Goal: Entertainment & Leisure: Browse casually

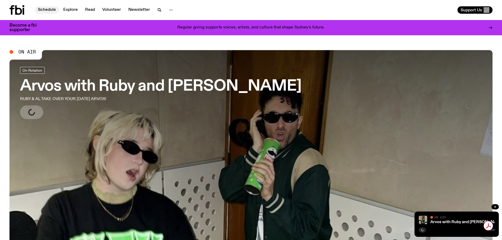
click at [51, 10] on link "Schedule" at bounding box center [47, 9] width 24 height 7
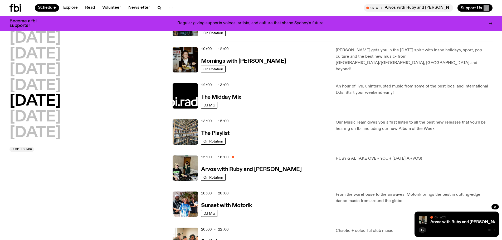
scroll to position [76, 0]
click at [229, 98] on h3 "The Midday Mix" at bounding box center [221, 98] width 40 height 6
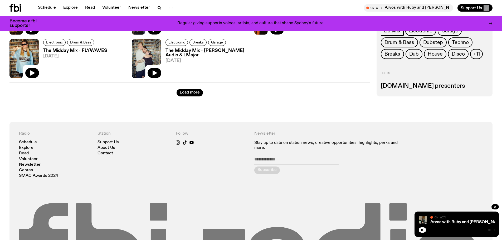
scroll to position [787, 0]
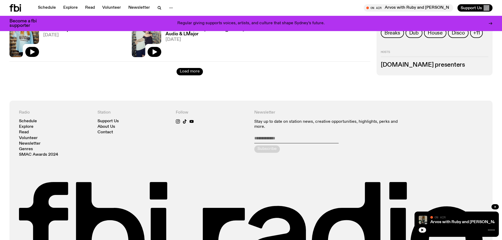
click at [202, 72] on button "Load more" at bounding box center [190, 71] width 26 height 7
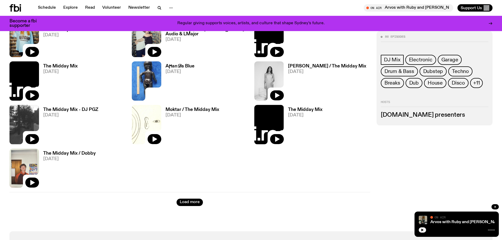
click at [15, 5] on icon at bounding box center [15, 7] width 12 height 7
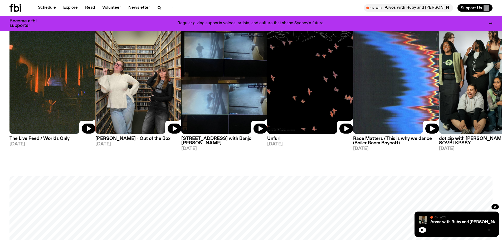
scroll to position [259, 0]
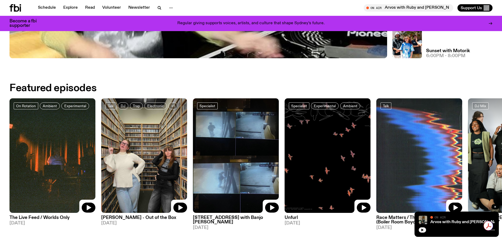
click at [173, 151] on img at bounding box center [144, 155] width 86 height 115
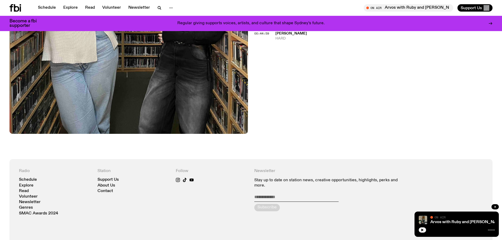
scroll to position [313, 0]
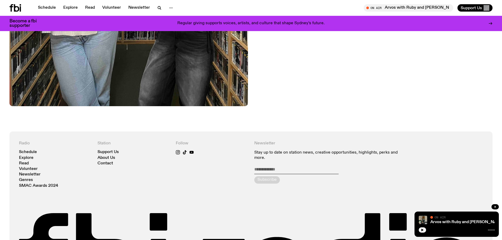
click at [15, 9] on icon at bounding box center [16, 7] width 5 height 7
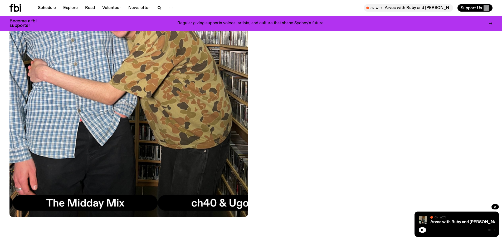
scroll to position [260, 0]
